Goal: Check status: Check status

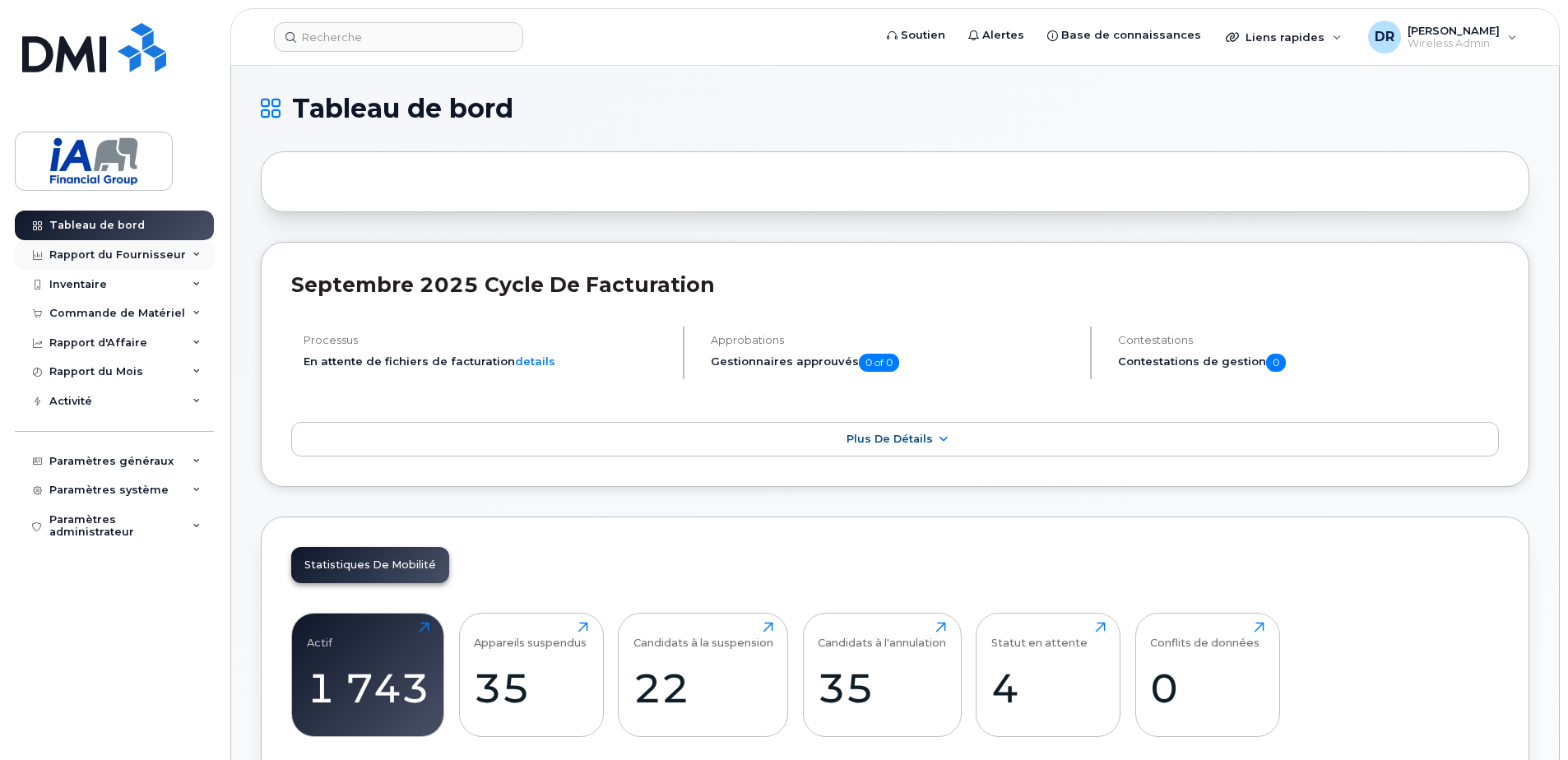
click at [107, 254] on div "Rapport du Fournisseur" at bounding box center [118, 255] width 137 height 13
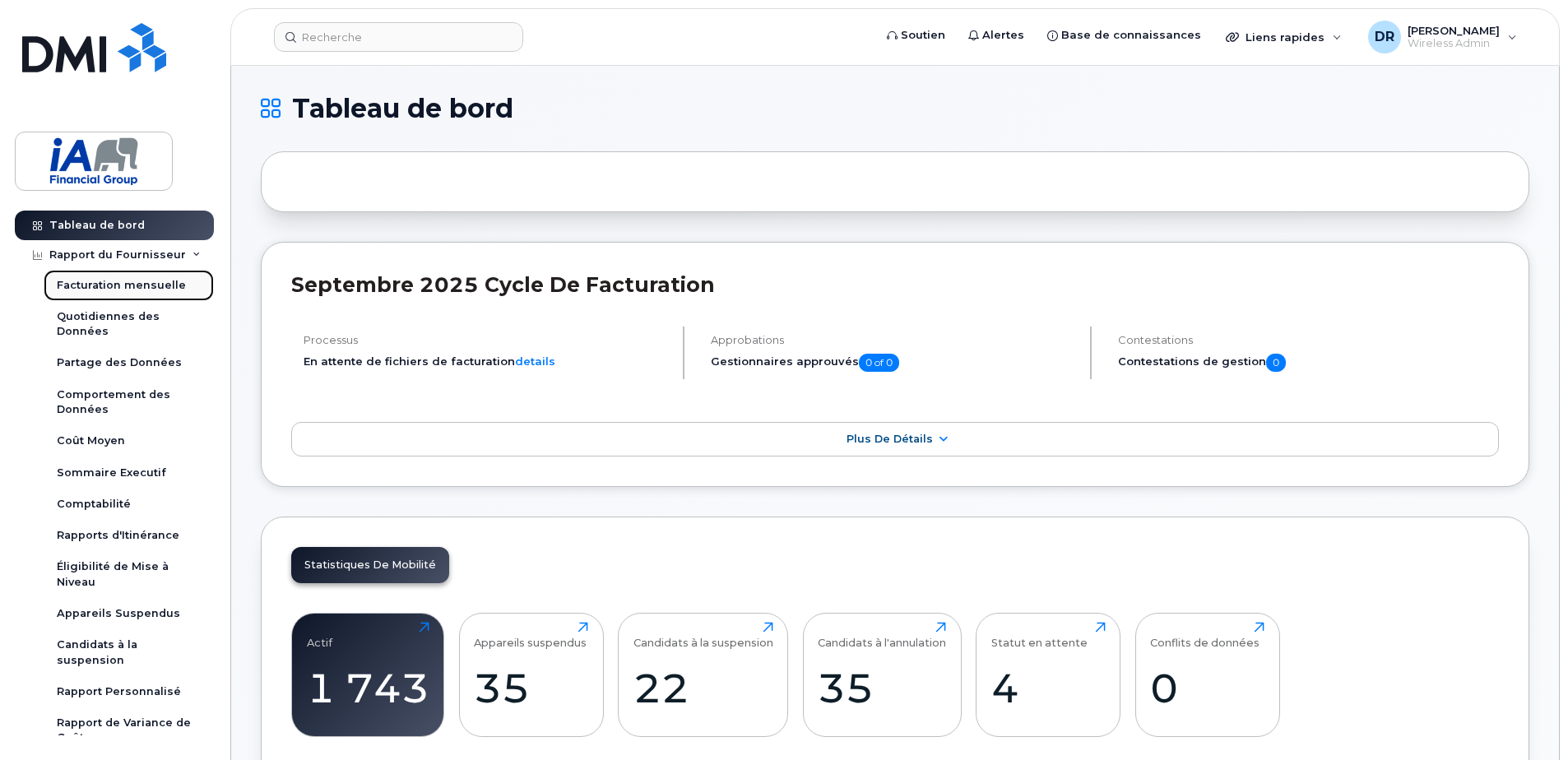
click at [99, 286] on div "Facturation mensuelle" at bounding box center [121, 285] width 129 height 15
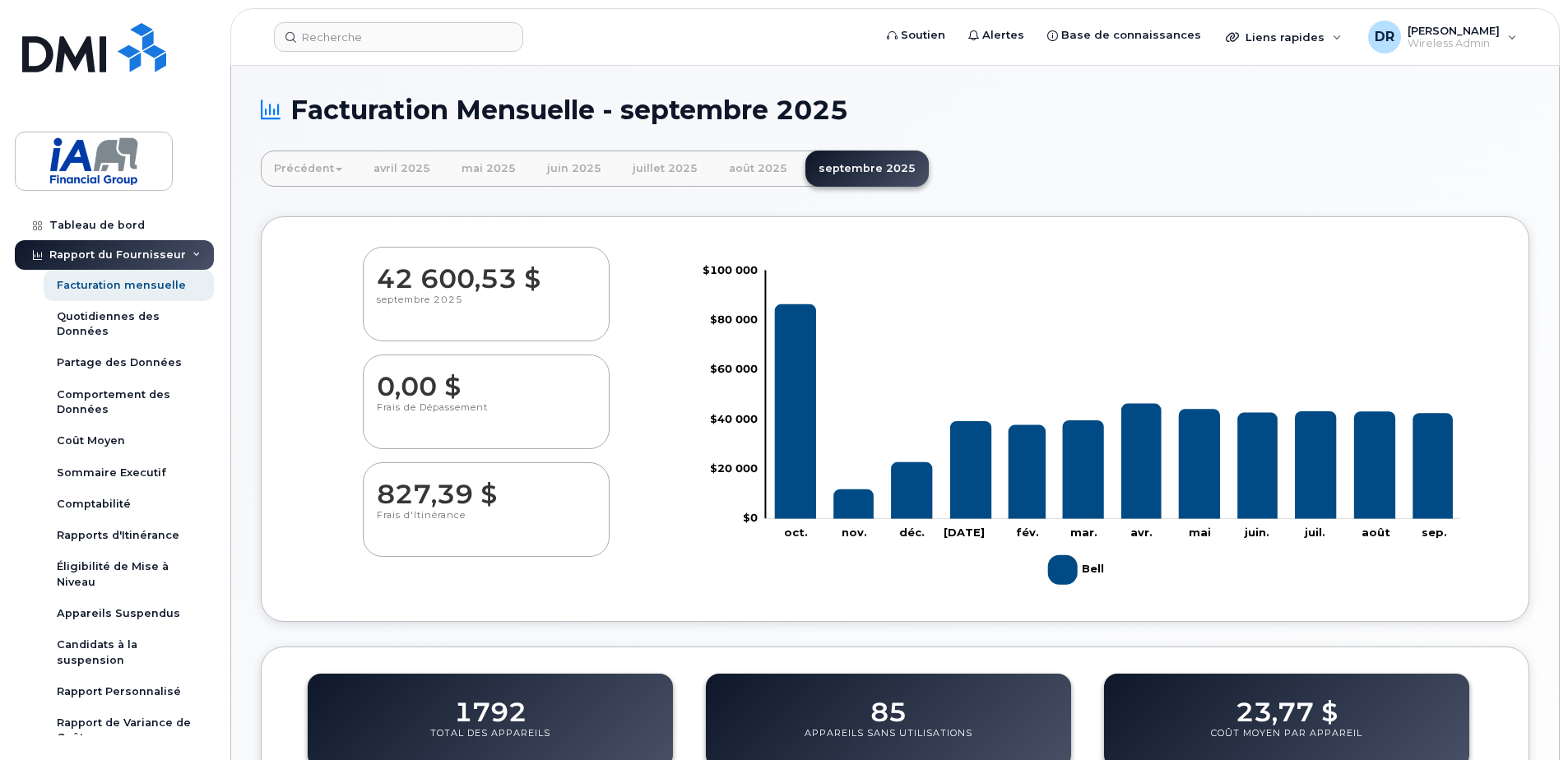
click at [335, 168] on span at bounding box center [339, 169] width 7 height 3
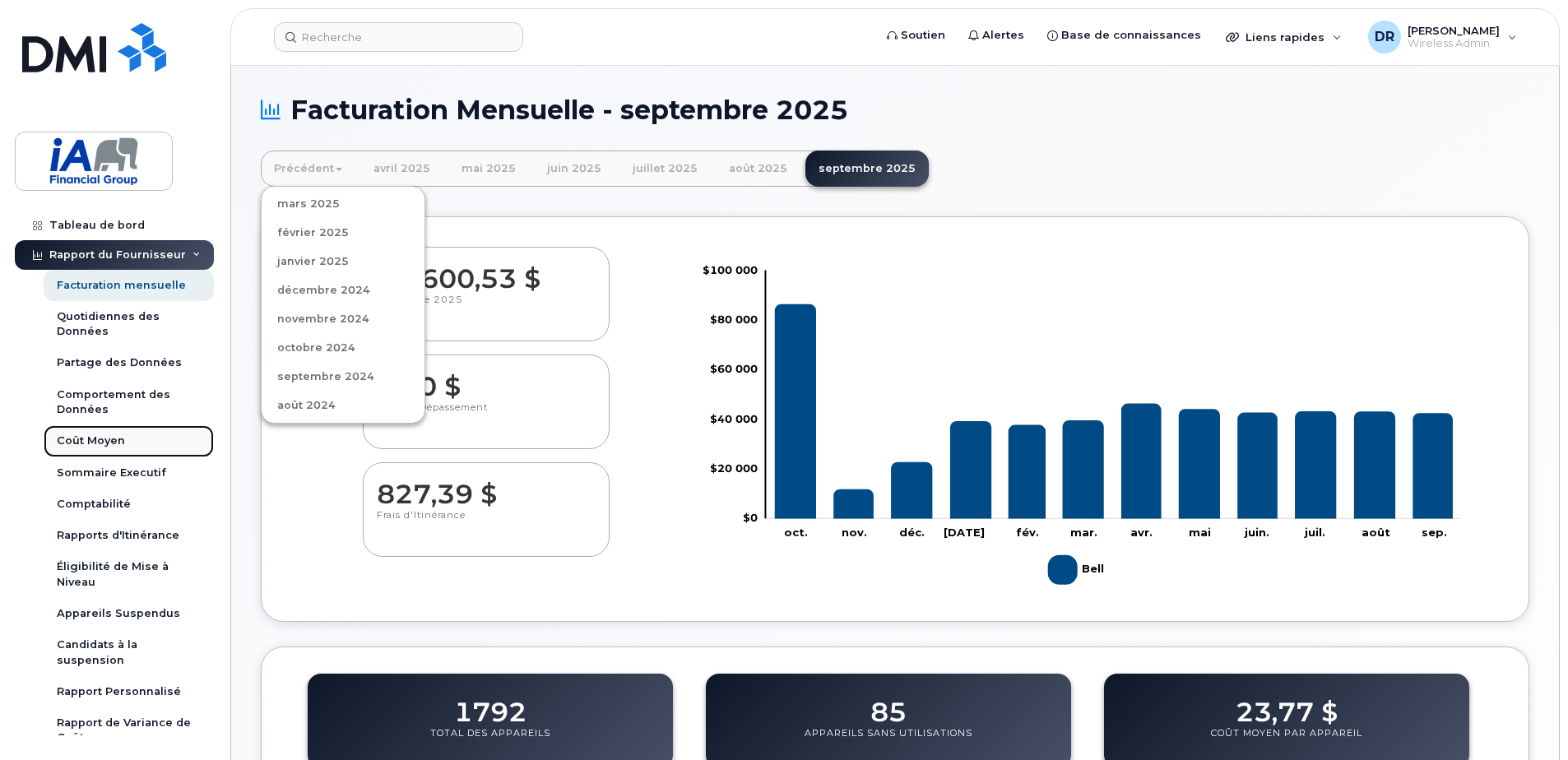
click at [91, 442] on div "Coût Moyen" at bounding box center [91, 441] width 68 height 15
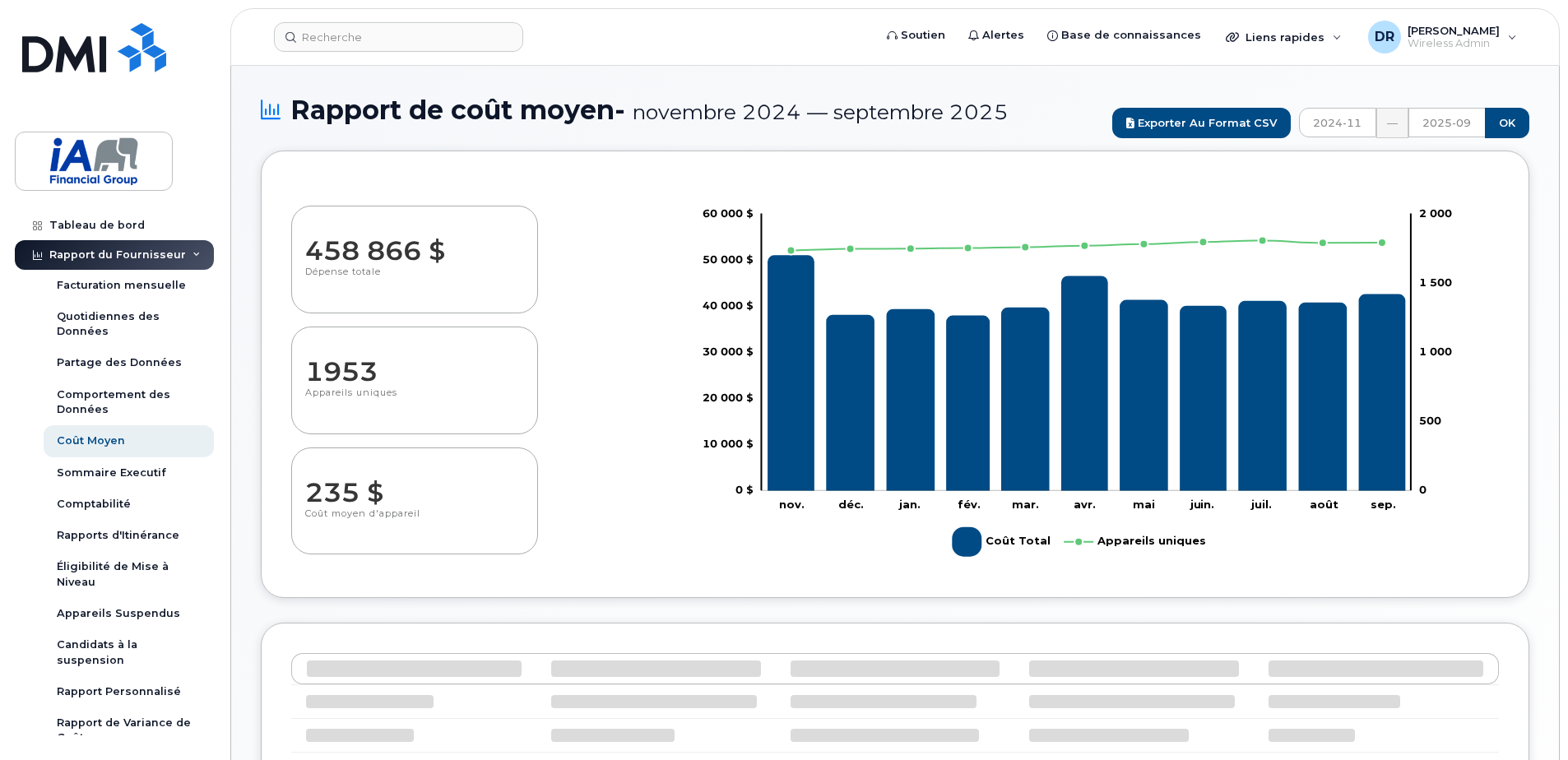
select select "100"
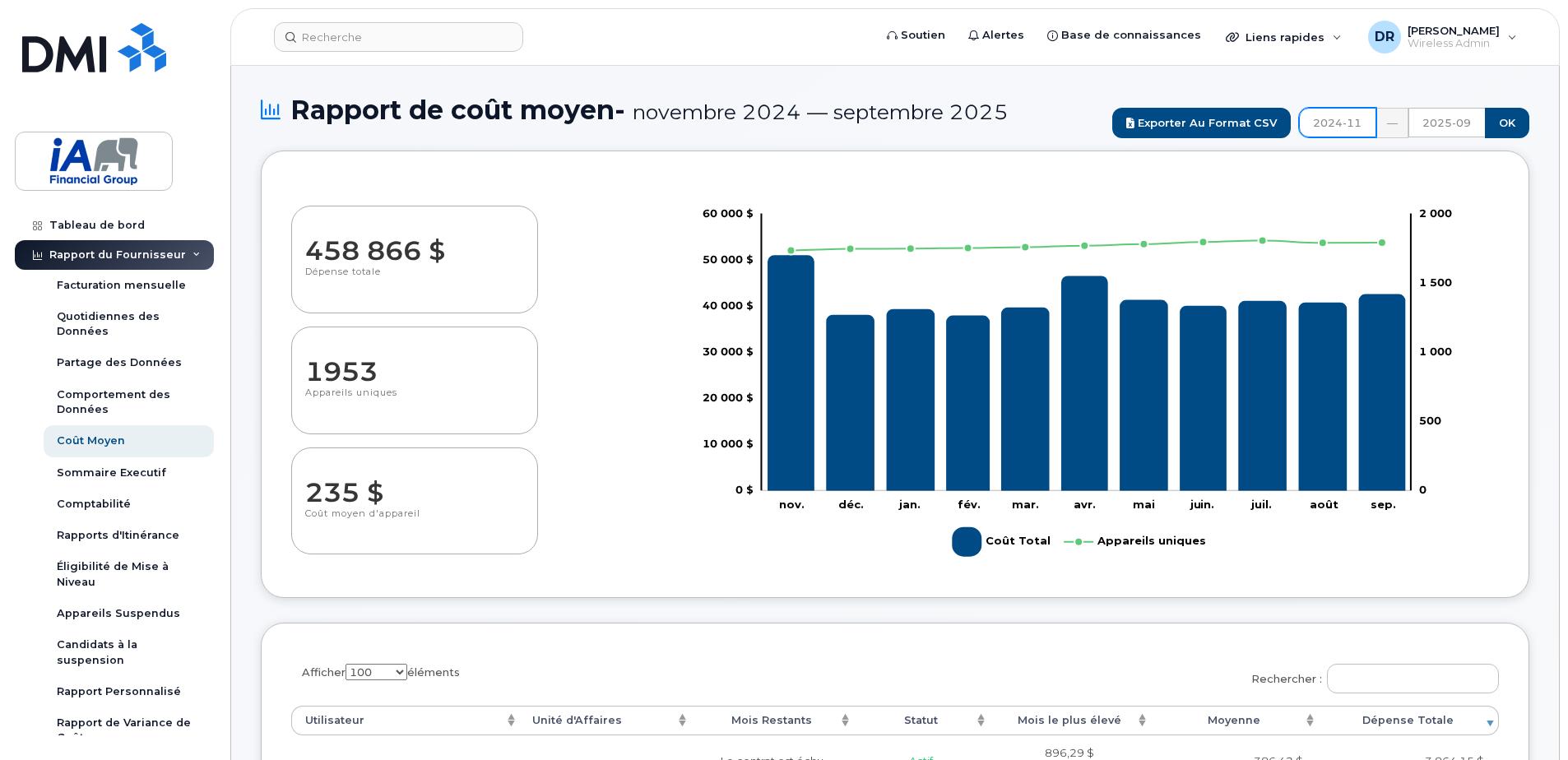
click at [1357, 123] on input "2024-11" at bounding box center [1338, 122] width 78 height 29
click at [1220, 199] on span "janv." at bounding box center [1228, 195] width 37 height 44
click at [1228, 199] on span "janv." at bounding box center [1228, 195] width 37 height 44
click at [1233, 199] on span "janv." at bounding box center [1228, 195] width 37 height 44
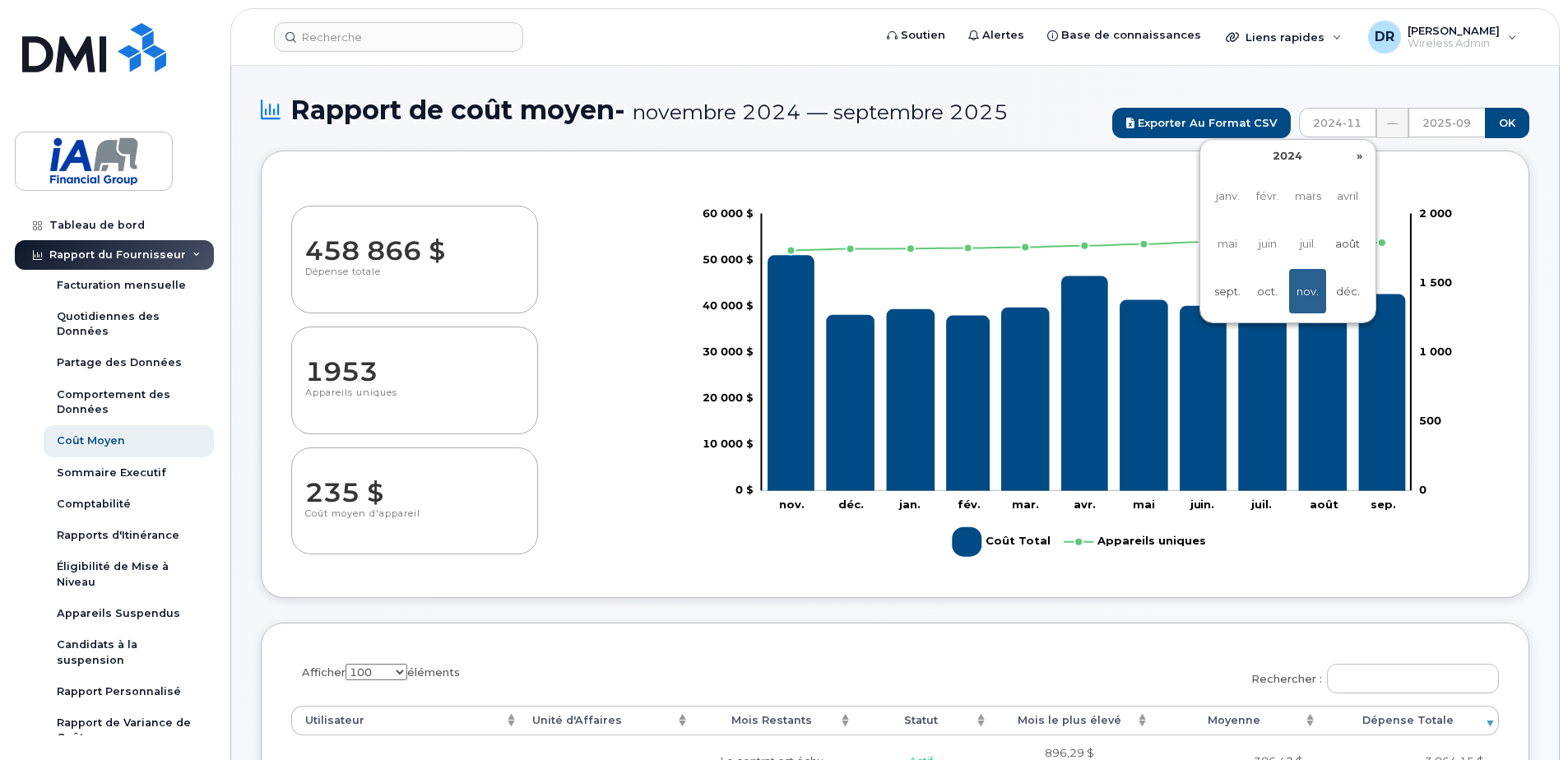
click at [1272, 247] on span "juin" at bounding box center [1267, 243] width 37 height 44
click at [1306, 244] on span "juil." at bounding box center [1308, 243] width 37 height 44
click at [1350, 244] on span "août" at bounding box center [1348, 243] width 37 height 44
type input "2024-08"
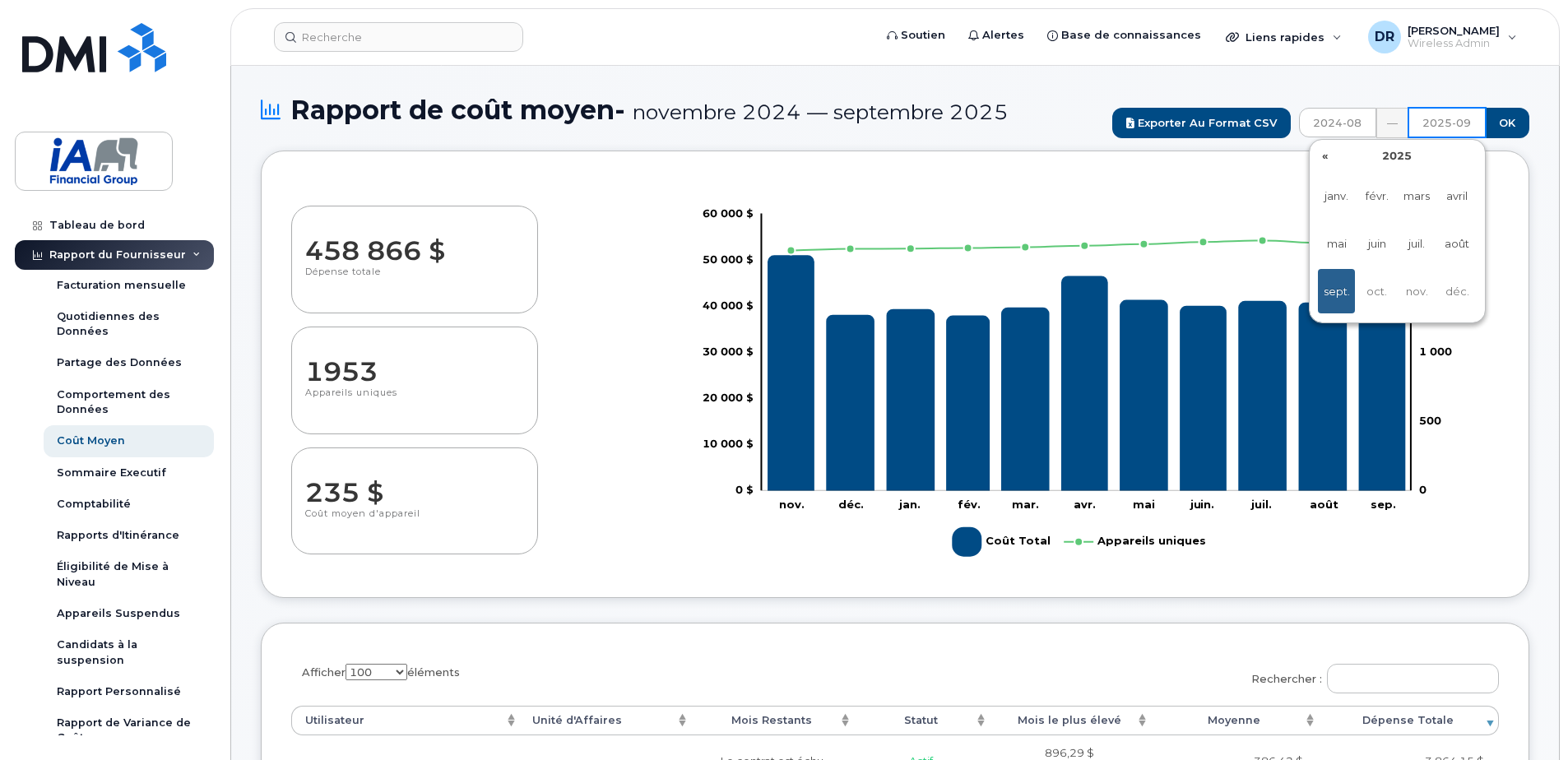
click at [1475, 122] on input "2025-09" at bounding box center [1447, 122] width 78 height 29
click at [1329, 157] on th "«" at bounding box center [1325, 156] width 25 height 25
click at [1457, 291] on span "déc." at bounding box center [1457, 290] width 37 height 44
type input "2024-12"
click at [1506, 115] on input "OK" at bounding box center [1506, 123] width 44 height 30
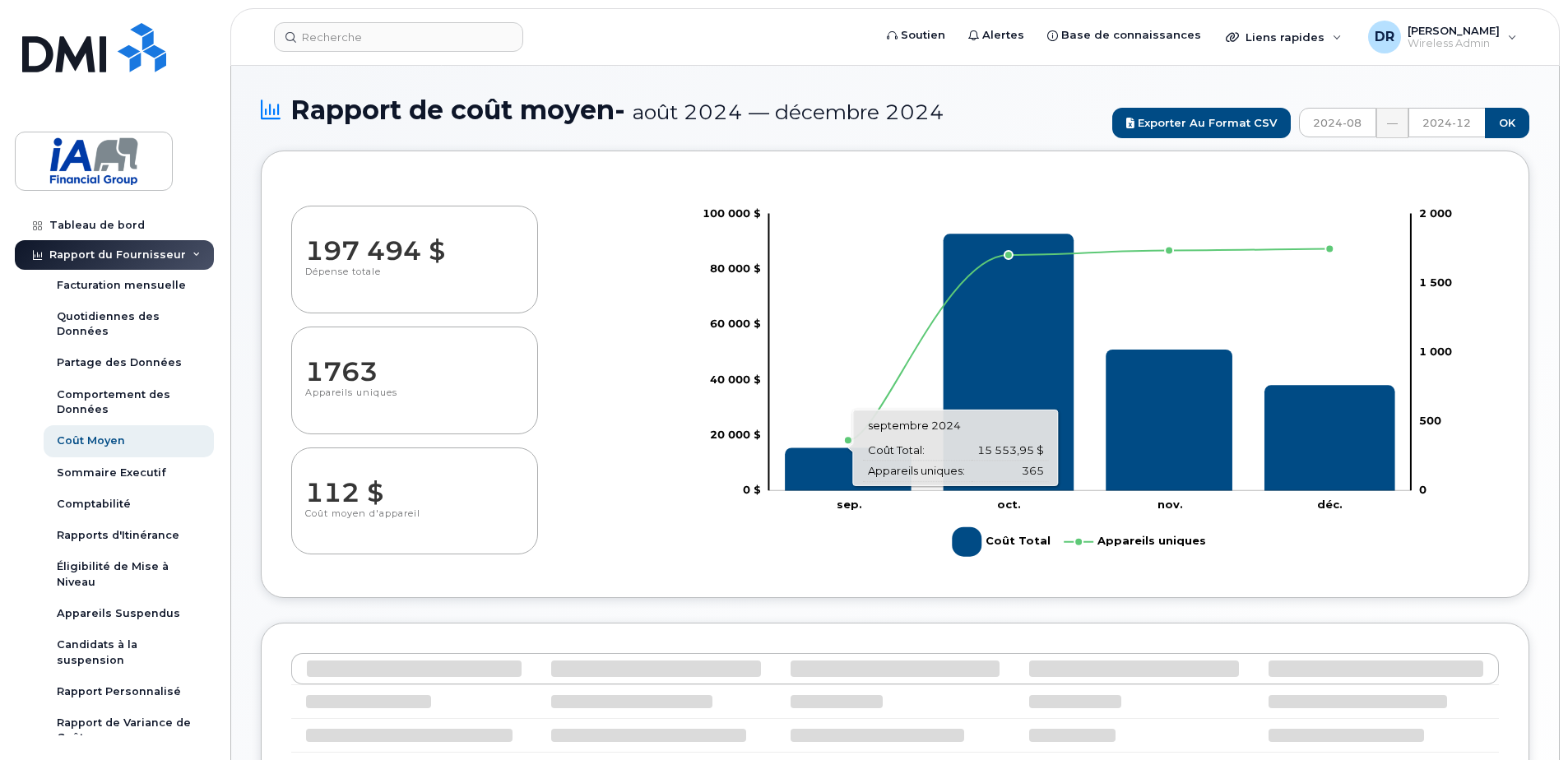
select select "100"
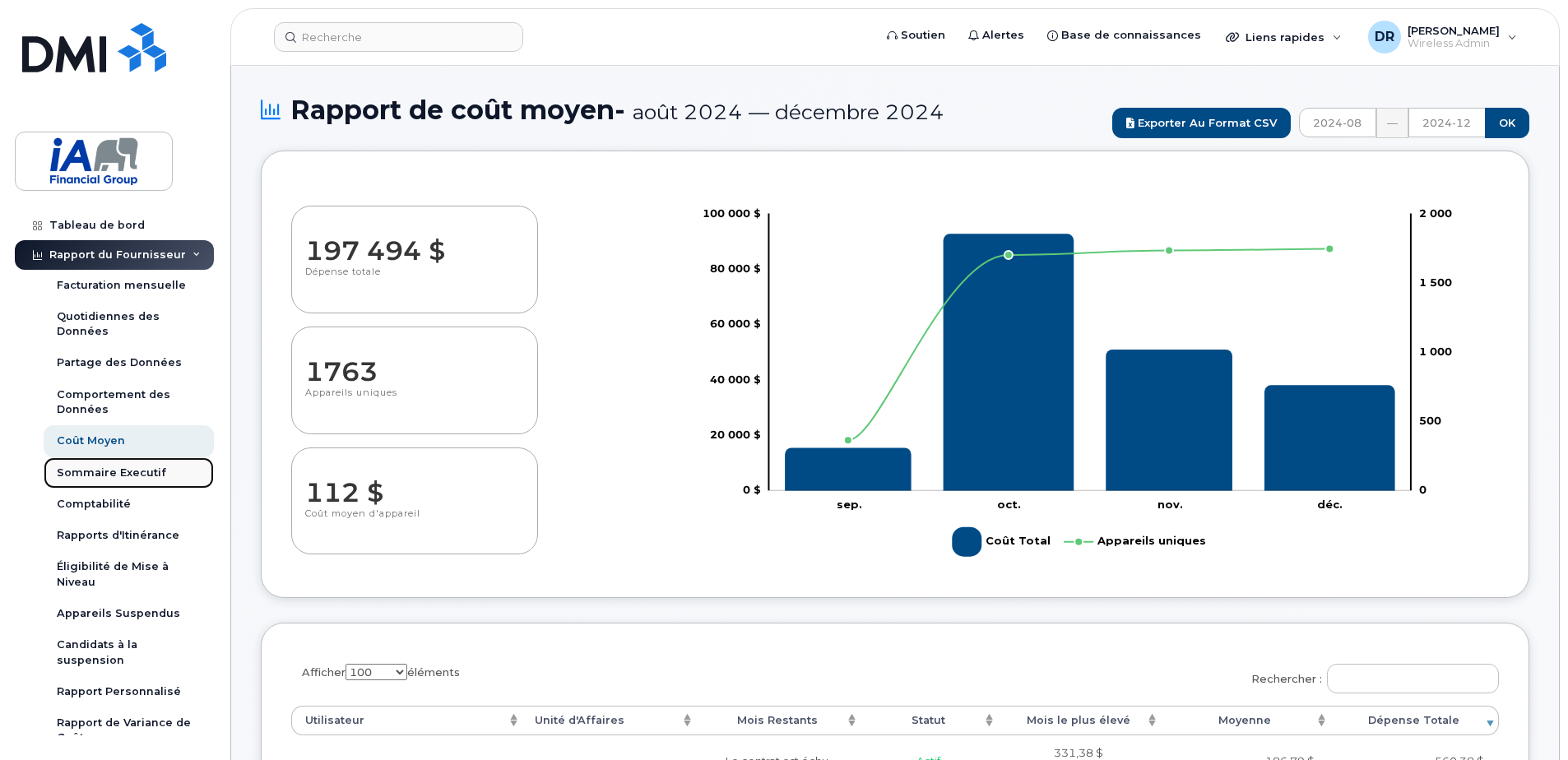
click at [90, 477] on div "Sommaire Executif" at bounding box center [111, 473] width 109 height 15
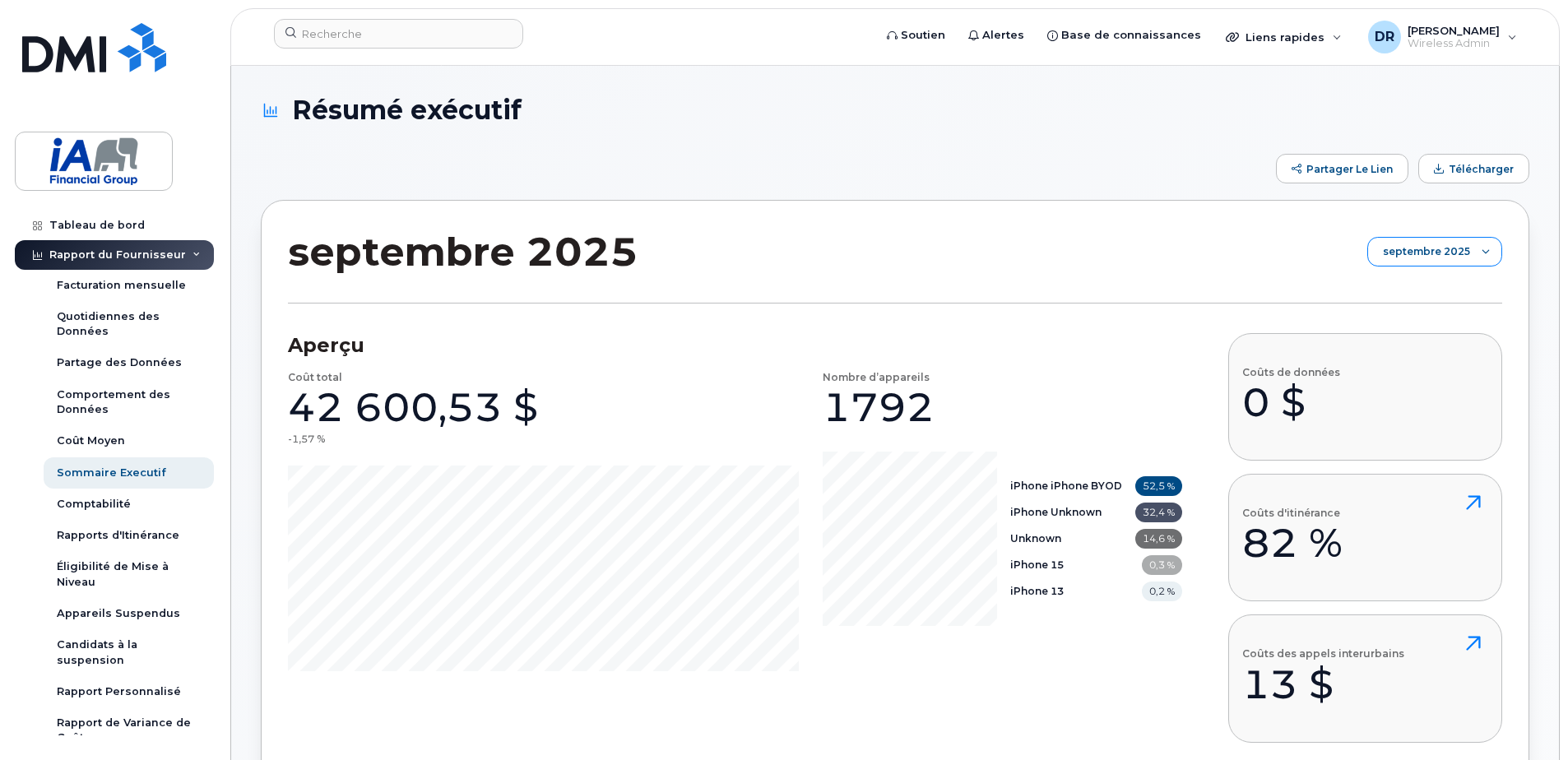
click at [1484, 249] on icon at bounding box center [1485, 252] width 8 height 8
click at [1425, 407] on span "août 2024" at bounding box center [1411, 410] width 53 height 16
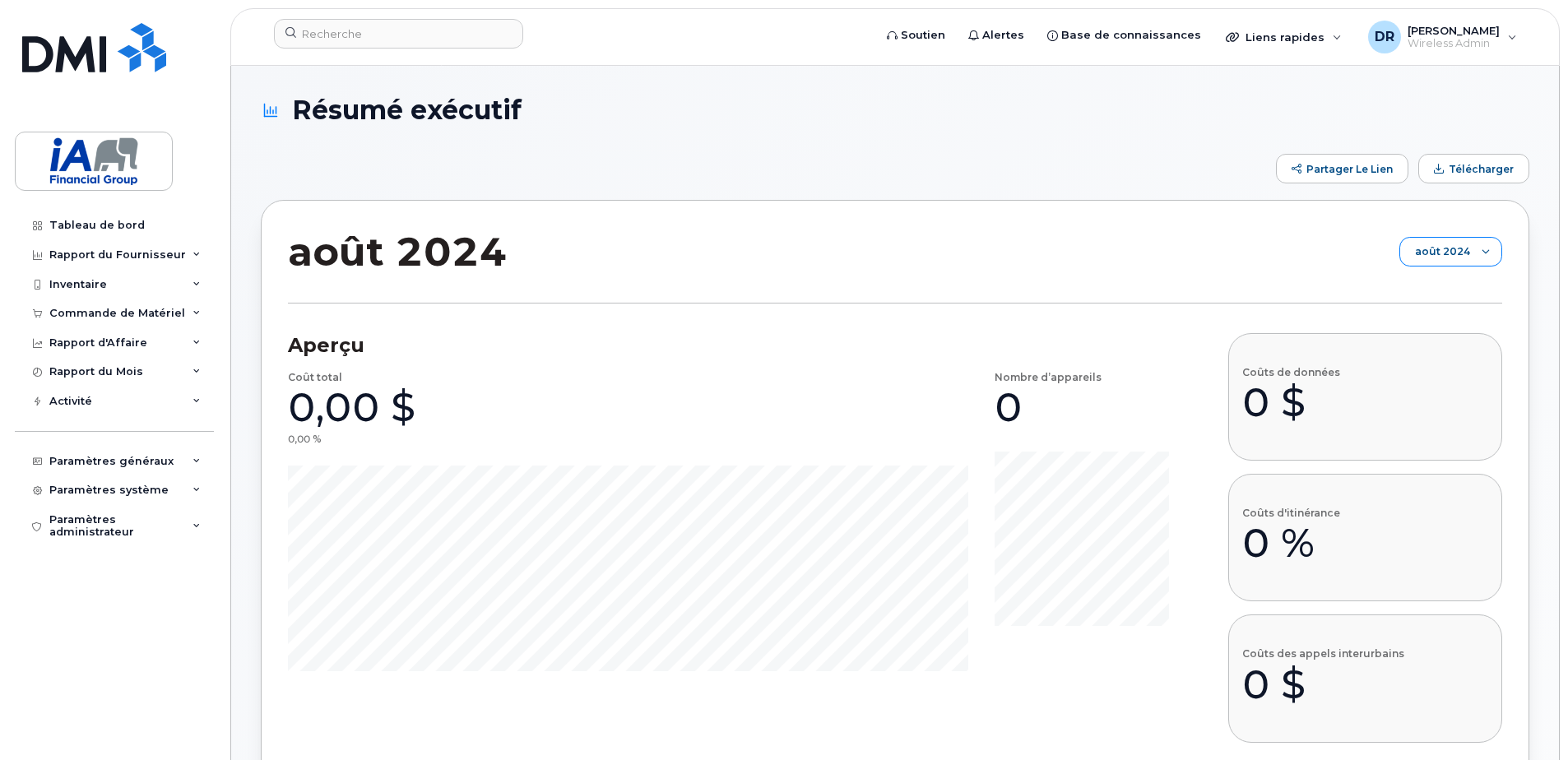
click at [1483, 251] on icon at bounding box center [1485, 252] width 8 height 4
click at [1446, 395] on span "septembre 2024" at bounding box center [1462, 394] width 88 height 16
